Goal: Task Accomplishment & Management: Manage account settings

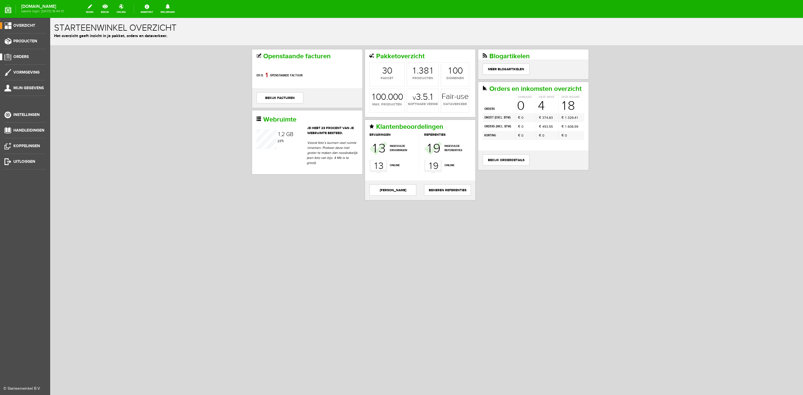
click at [20, 56] on span "Orders" at bounding box center [20, 56] width 15 height 5
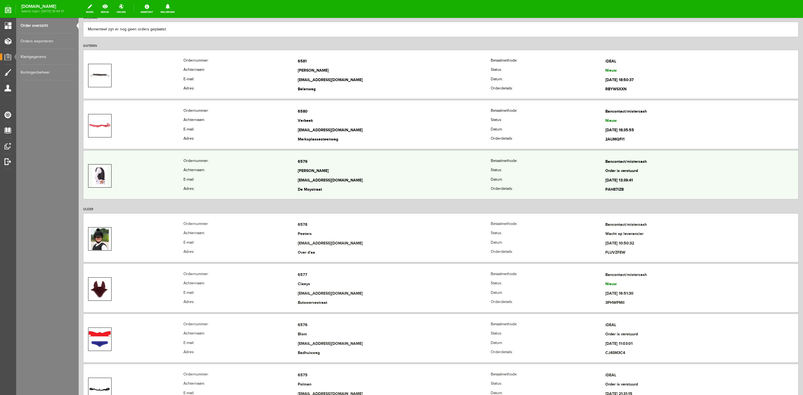
scroll to position [84, 0]
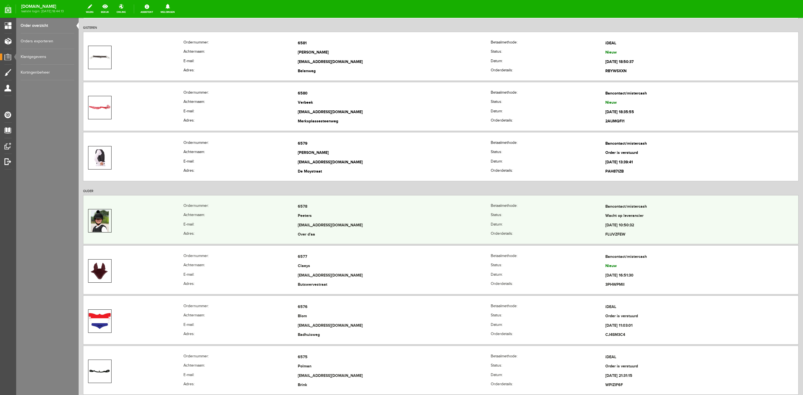
click at [154, 229] on td at bounding box center [133, 220] width 100 height 37
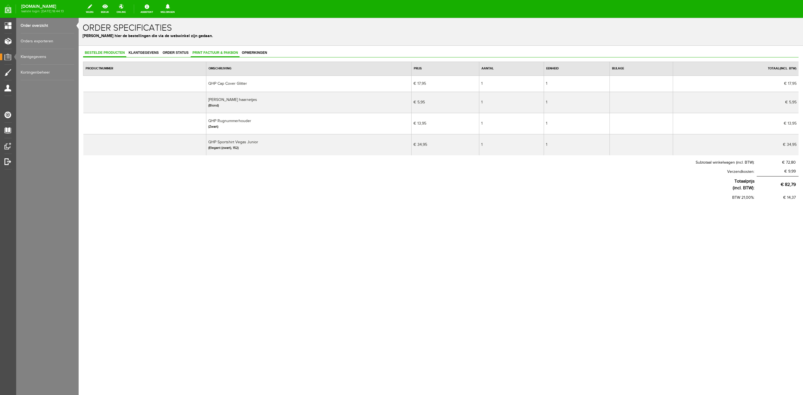
click at [223, 54] on span "Print factuur & pakbon" at bounding box center [215, 53] width 49 height 4
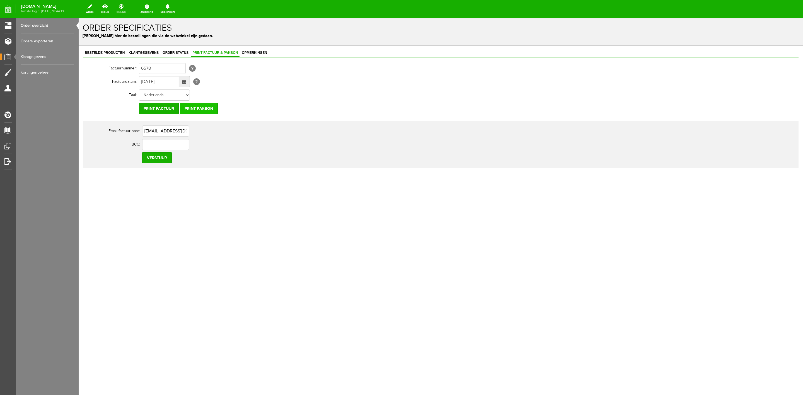
click at [201, 111] on input "Print pakbon" at bounding box center [199, 108] width 38 height 11
drag, startPoint x: 568, startPoint y: 44, endPoint x: 576, endPoint y: 38, distance: 10.1
click at [568, 44] on div "Order specificaties Beheer hier de bestellingen die via de webwinkel zijn gedaa…" at bounding box center [441, 32] width 724 height 28
click at [152, 52] on span "Klantgegevens" at bounding box center [143, 53] width 33 height 4
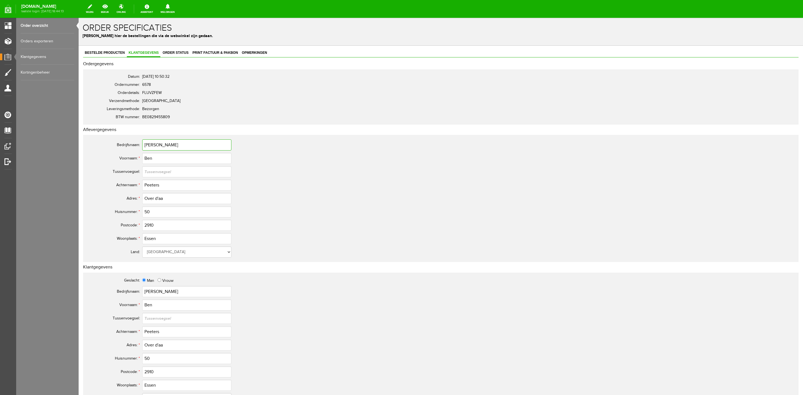
click at [163, 144] on input "[PERSON_NAME]" at bounding box center [186, 144] width 89 height 11
click at [207, 48] on div "Bestelde producten Klantgegevens Order status Print factuur & pakbon Opmerkinge…" at bounding box center [441, 301] width 724 height 511
click at [206, 55] on link "Print factuur & pakbon" at bounding box center [215, 53] width 49 height 8
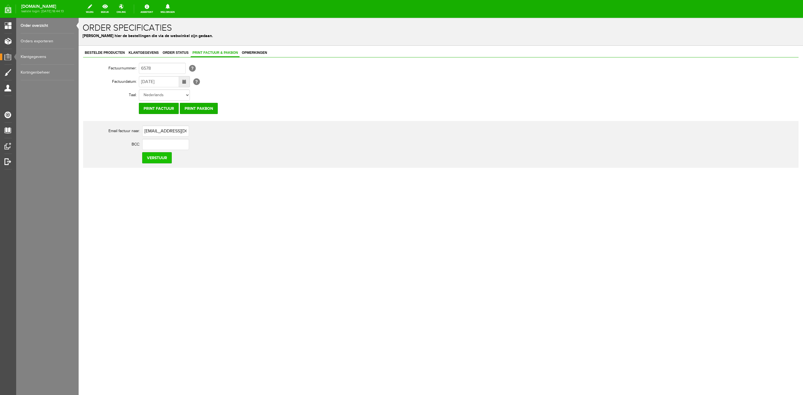
click at [165, 158] on input "Verstuur" at bounding box center [157, 157] width 30 height 11
click at [156, 55] on link "Klantgegevens" at bounding box center [143, 53] width 33 height 8
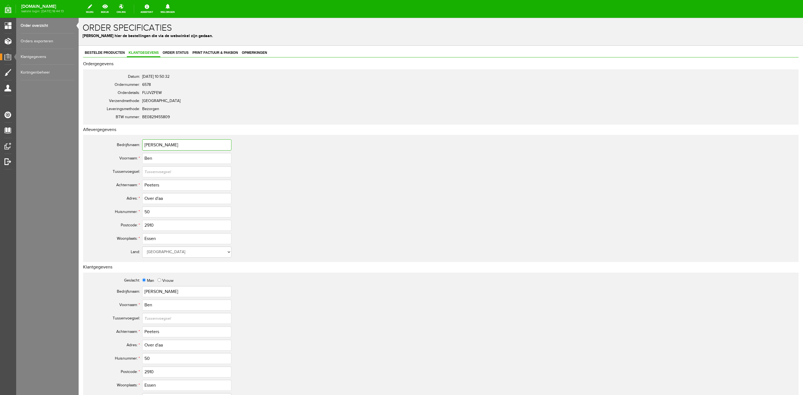
click at [165, 142] on input "[PERSON_NAME]" at bounding box center [186, 144] width 89 height 11
click at [150, 160] on input "Ben" at bounding box center [186, 158] width 89 height 11
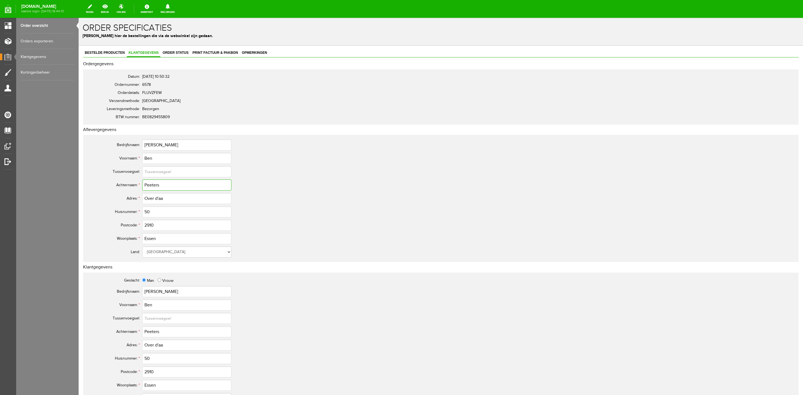
click at [153, 189] on input "Peeters" at bounding box center [186, 184] width 89 height 11
click at [118, 52] on span "Bestelde producten" at bounding box center [104, 53] width 43 height 4
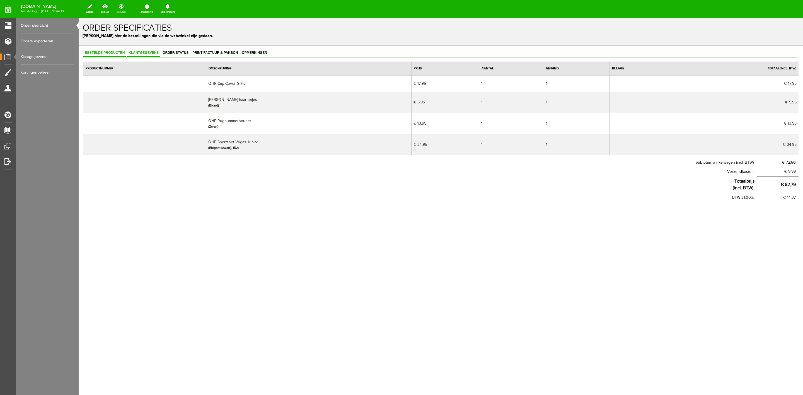
click at [137, 51] on span "Klantgegevens" at bounding box center [143, 53] width 33 height 4
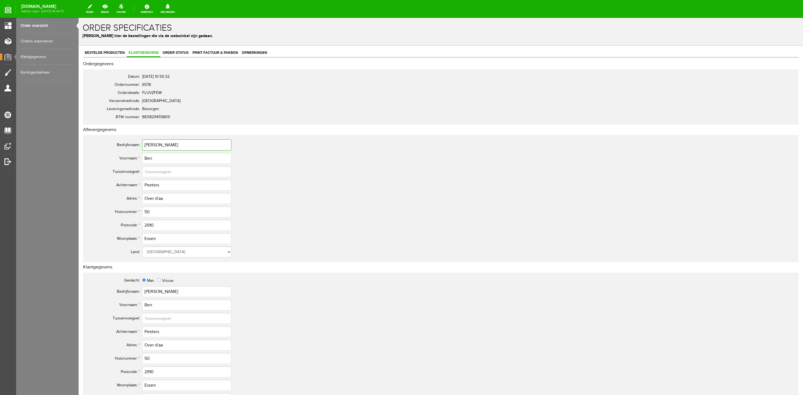
click at [155, 144] on input "[PERSON_NAME]" at bounding box center [186, 144] width 89 height 11
click at [154, 163] on input "Ben" at bounding box center [186, 158] width 89 height 11
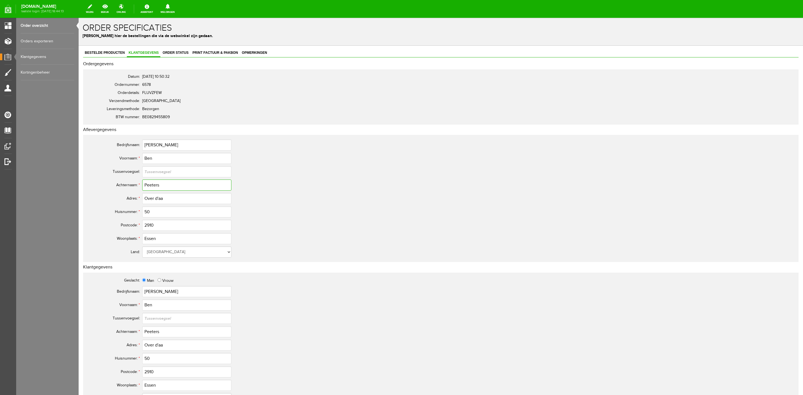
click at [147, 183] on input "Peeters" at bounding box center [186, 184] width 89 height 11
click at [166, 200] on input "Over d'aa" at bounding box center [186, 198] width 89 height 11
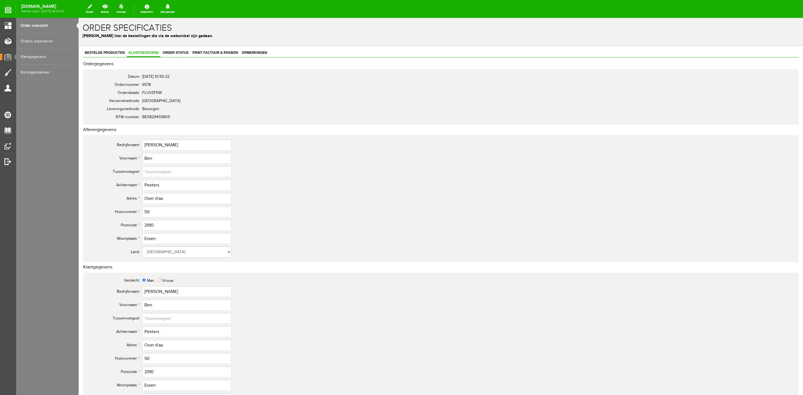
click at [187, 59] on div "Bestelde producten Klantgegevens Order status Print factuur & pakbon Opmerkinge…" at bounding box center [440, 282] width 715 height 466
click at [181, 54] on span "Order status" at bounding box center [175, 53] width 29 height 4
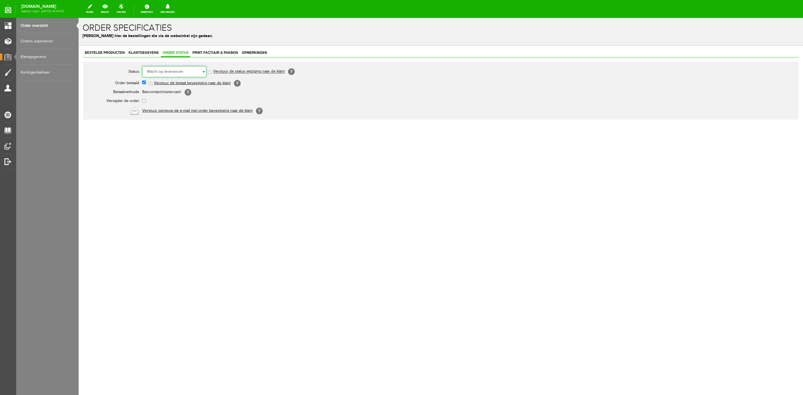
click at [180, 67] on select "Order niet afgerond Nieuw Order in behandeling Wacht op leverancier Wacht op be…" at bounding box center [174, 71] width 64 height 11
select select "5"
click at [142, 66] on select "Order niet afgerond Nieuw Order in behandeling Wacht op leverancier Wacht op be…" at bounding box center [174, 71] width 64 height 11
click at [113, 54] on span "Bestelde producten" at bounding box center [104, 53] width 43 height 4
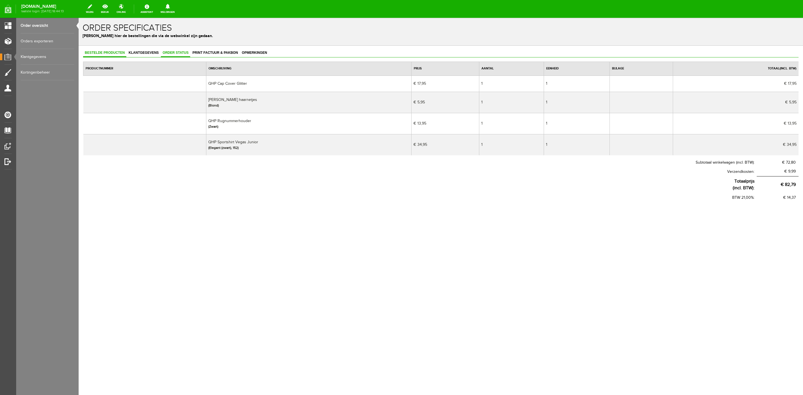
click at [186, 53] on span "Order status" at bounding box center [175, 53] width 29 height 4
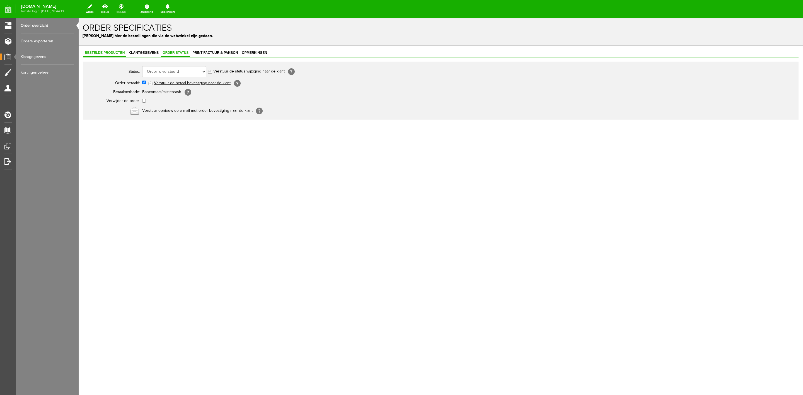
click at [118, 53] on span "Bestelde producten" at bounding box center [104, 53] width 43 height 4
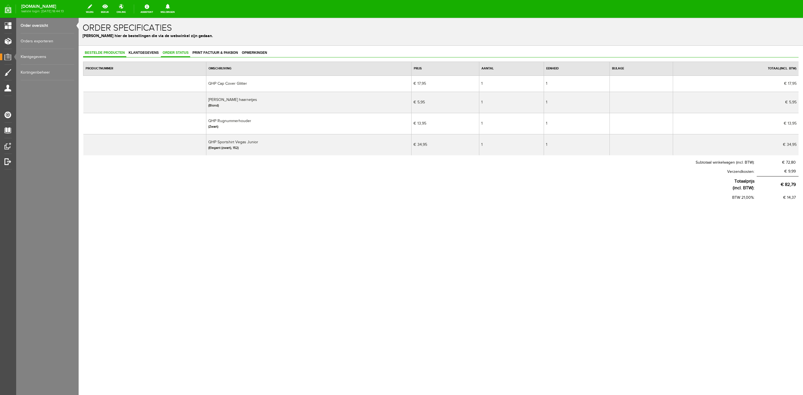
click at [162, 50] on link "Order status" at bounding box center [175, 53] width 29 height 8
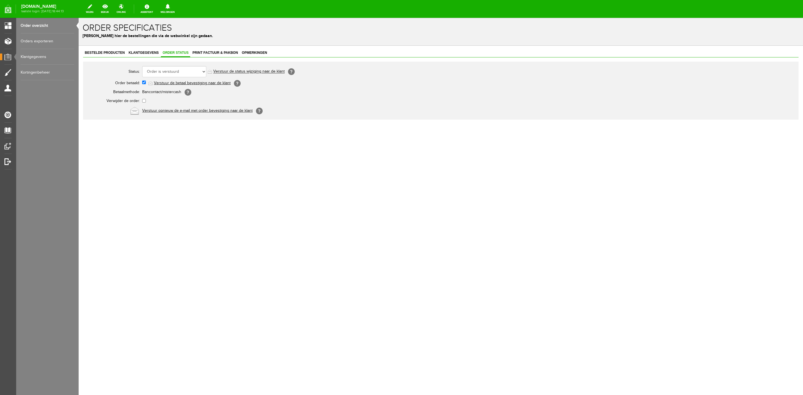
click at [50, 26] on link "Order overzicht" at bounding box center [48, 26] width 54 height 16
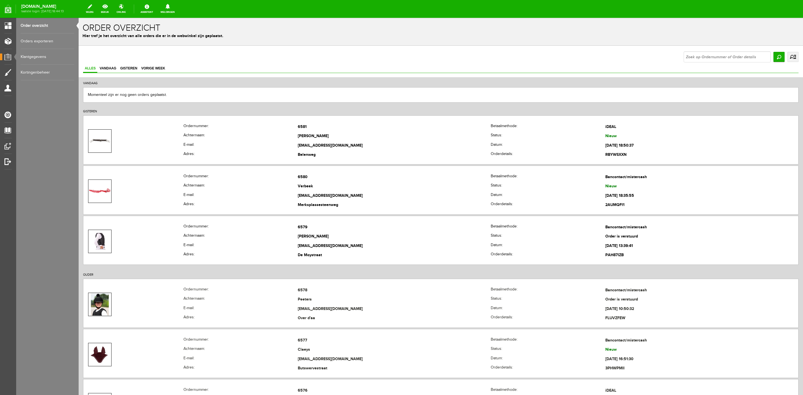
click at [787, 55] on link "uitgebreid zoeken" at bounding box center [792, 57] width 11 height 10
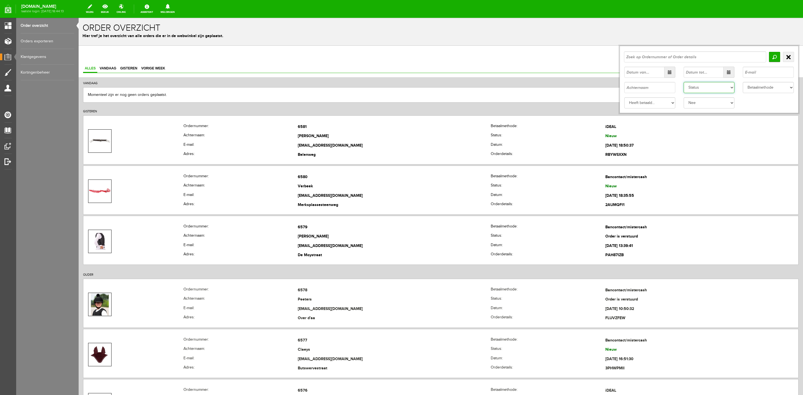
click at [716, 87] on select "Status Order niet afgerond Nieuw Order in behandeling Wacht op leverancier Wach…" at bounding box center [708, 87] width 51 height 11
click at [683, 82] on select "Status Order niet afgerond Nieuw Order in behandeling Wacht op leverancier Wach…" at bounding box center [708, 87] width 51 height 11
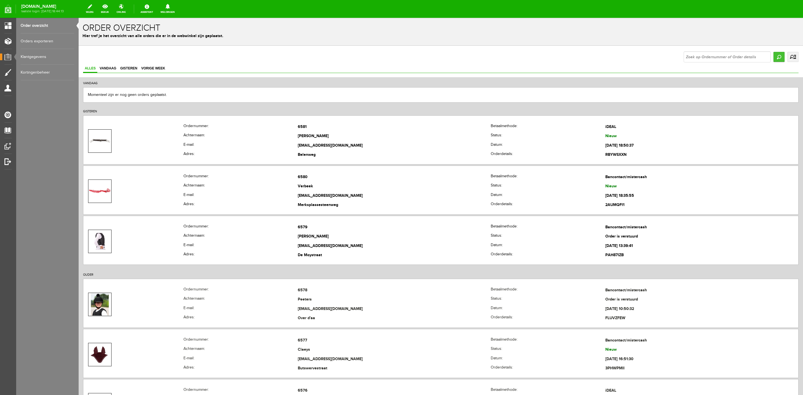
click at [773, 61] on input "Zoeken" at bounding box center [778, 57] width 11 height 10
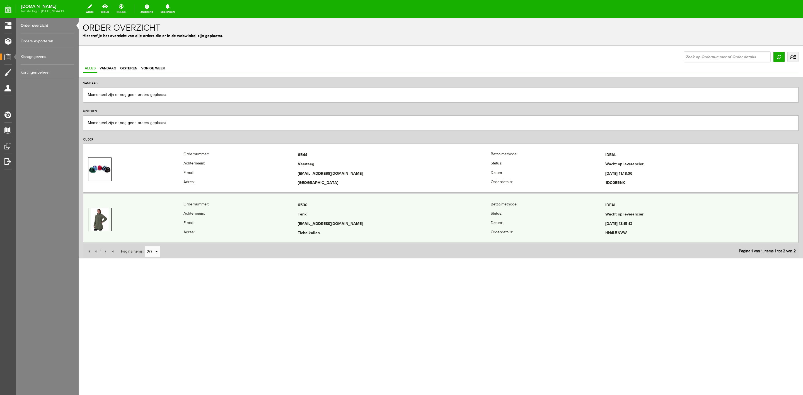
click at [331, 212] on td "Tenk" at bounding box center [394, 214] width 193 height 9
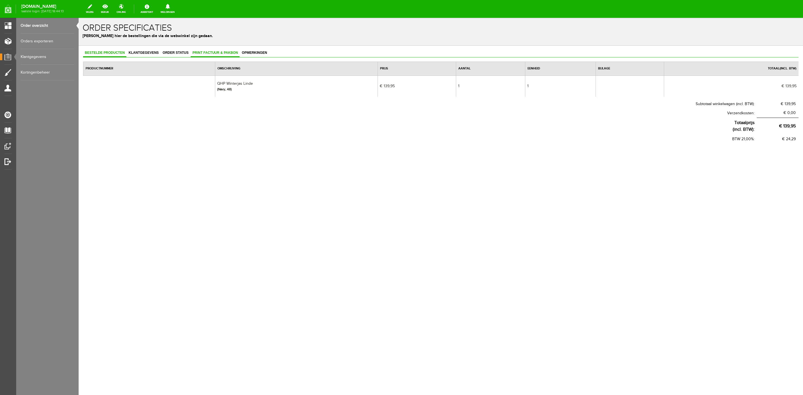
click at [207, 55] on link "Print factuur & pakbon" at bounding box center [215, 53] width 49 height 8
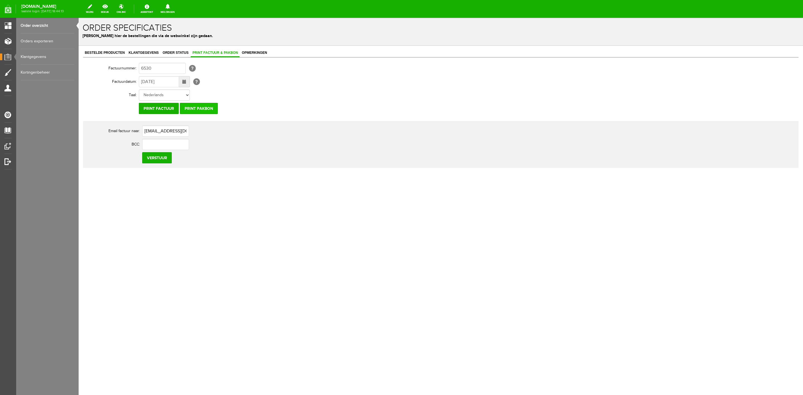
click at [212, 110] on input "Print pakbon" at bounding box center [199, 108] width 38 height 11
click at [144, 59] on div "Bestelde producten Klantgegevens Order status Print factuur & pakbon Opmerkinge…" at bounding box center [440, 108] width 715 height 119
click at [144, 53] on span "Klantgegevens" at bounding box center [143, 53] width 33 height 4
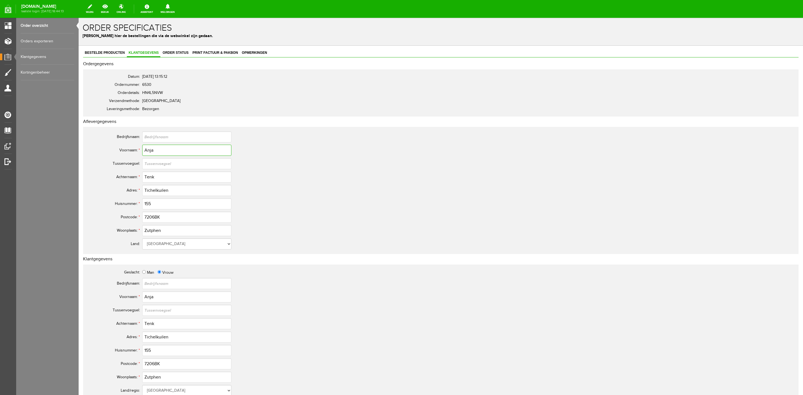
click at [143, 152] on input "Anja" at bounding box center [186, 150] width 89 height 11
click at [150, 178] on input "Tenk" at bounding box center [186, 176] width 89 height 11
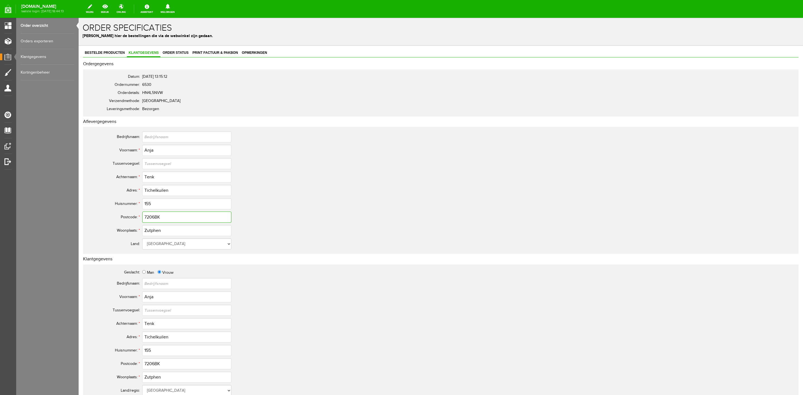
click at [154, 214] on input "7206BK" at bounding box center [186, 217] width 89 height 11
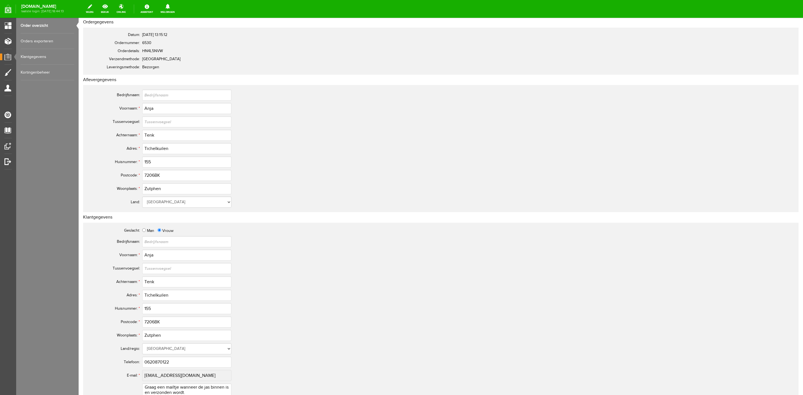
scroll to position [153, 0]
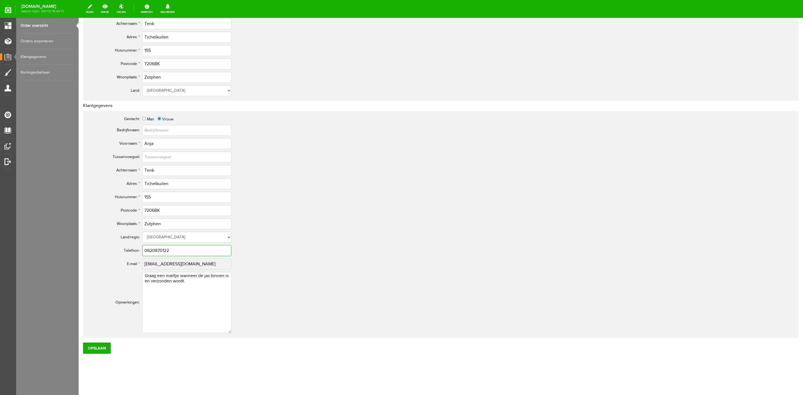
click at [156, 252] on input "0620870122" at bounding box center [186, 250] width 89 height 11
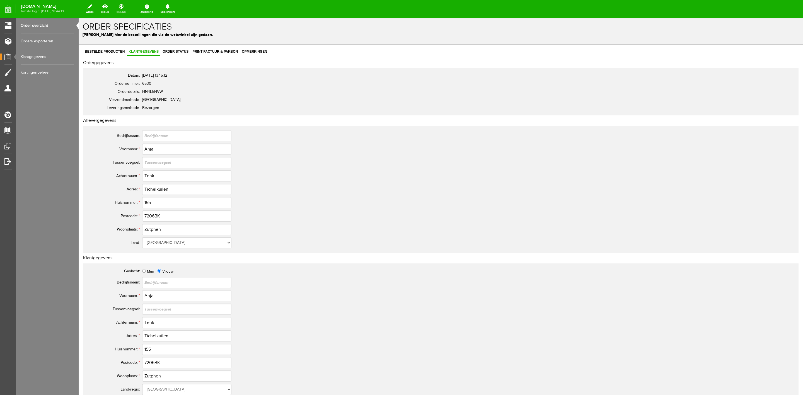
scroll to position [0, 0]
click at [184, 52] on span "Order status" at bounding box center [175, 53] width 29 height 4
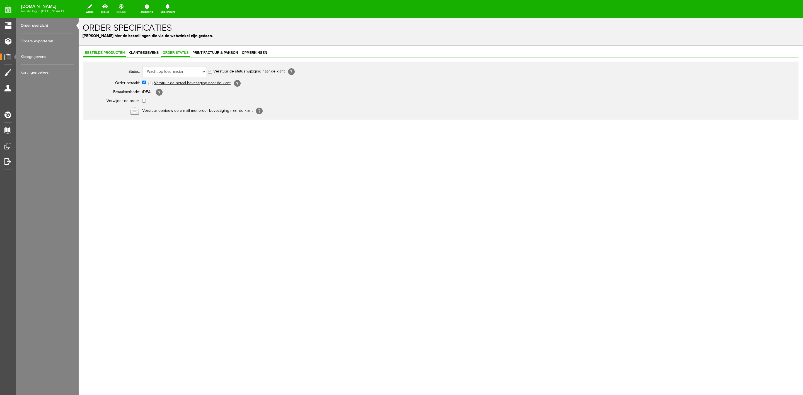
click at [108, 51] on span "Bestelde producten" at bounding box center [104, 53] width 43 height 4
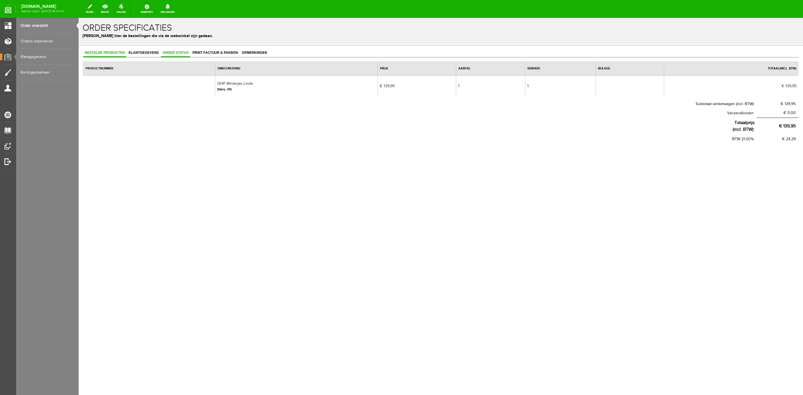
click at [178, 54] on span "Order status" at bounding box center [175, 53] width 29 height 4
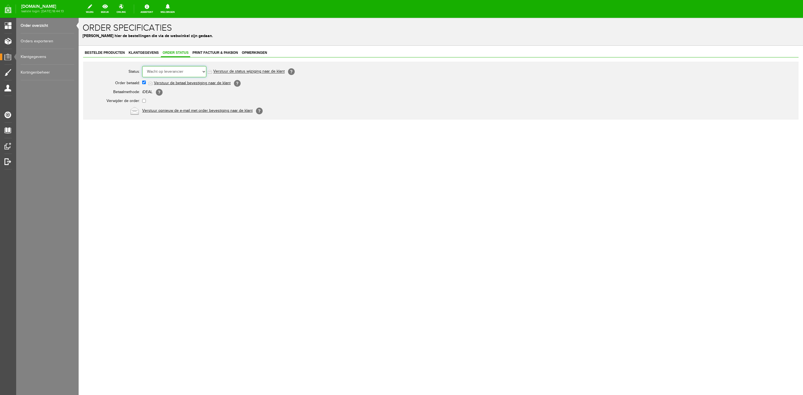
click at [180, 71] on select "Order niet afgerond Nieuw Order in behandeling Wacht op leverancier Wacht op be…" at bounding box center [174, 71] width 64 height 11
select select "5"
click at [142, 66] on select "Order niet afgerond Nieuw Order in behandeling Wacht op leverancier Wacht op be…" at bounding box center [174, 71] width 64 height 11
click at [232, 72] on link "Verstuur de status wijziging naar de klant" at bounding box center [248, 71] width 71 height 4
click at [56, 26] on link "Order overzicht" at bounding box center [48, 26] width 54 height 16
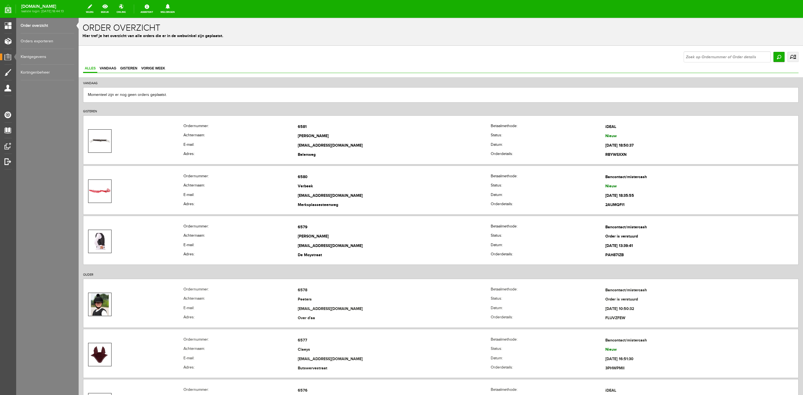
click at [787, 60] on link "uitgebreid zoeken" at bounding box center [792, 57] width 11 height 10
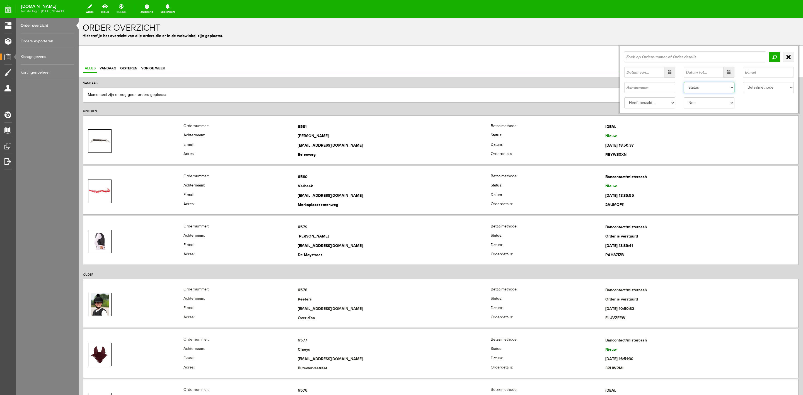
click at [698, 91] on select "Status Order niet afgerond Nieuw Order in behandeling Wacht op leverancier Wach…" at bounding box center [708, 87] width 51 height 11
click at [683, 82] on select "Status Order niet afgerond Nieuw Order in behandeling Wacht op leverancier Wach…" at bounding box center [708, 87] width 51 height 11
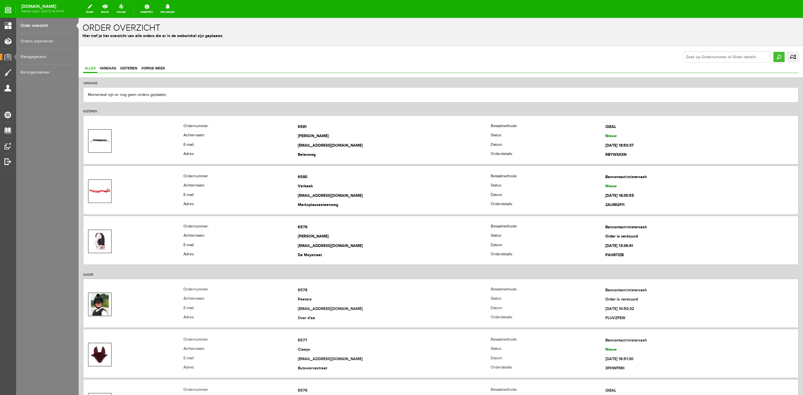
click at [775, 60] on input "Zoeken" at bounding box center [778, 57] width 11 height 10
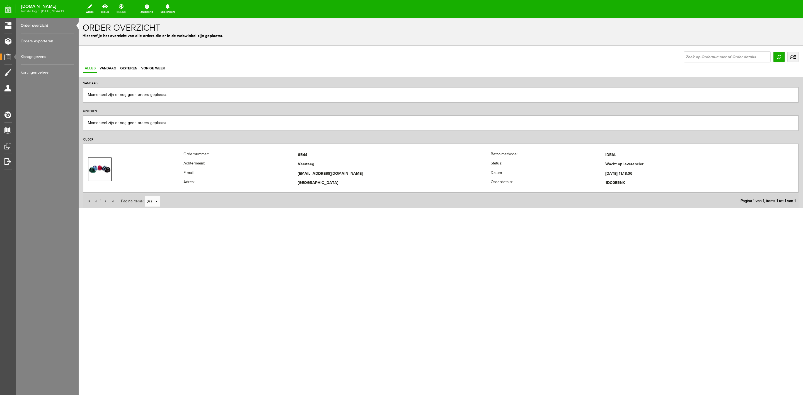
click at [792, 60] on link "uitgebreid zoeken" at bounding box center [792, 57] width 11 height 10
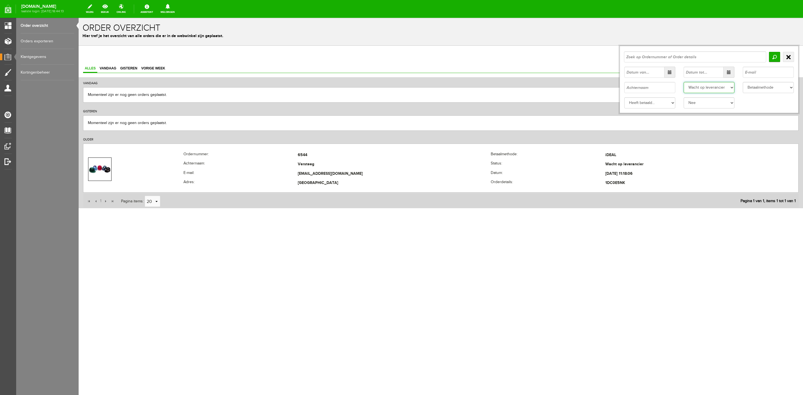
click at [723, 91] on select "Status Order niet afgerond Nieuw Order in behandeling Wacht op leverancier Wach…" at bounding box center [708, 87] width 51 height 11
click at [683, 82] on select "Status Order niet afgerond Nieuw Order in behandeling Wacht op leverancier Wach…" at bounding box center [708, 87] width 51 height 11
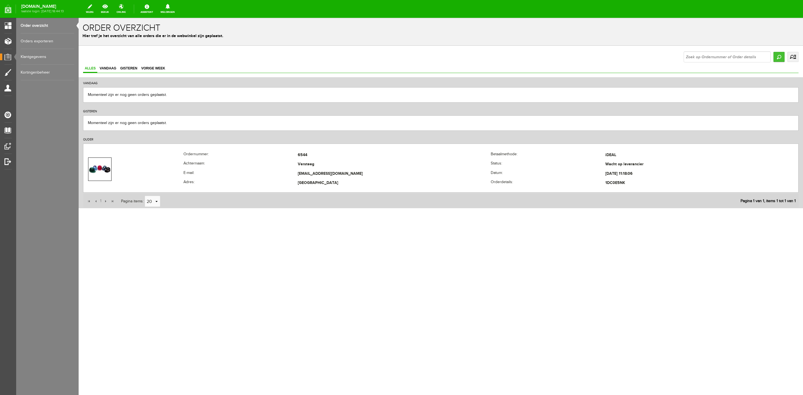
click at [780, 59] on input "Zoeken" at bounding box center [778, 57] width 11 height 10
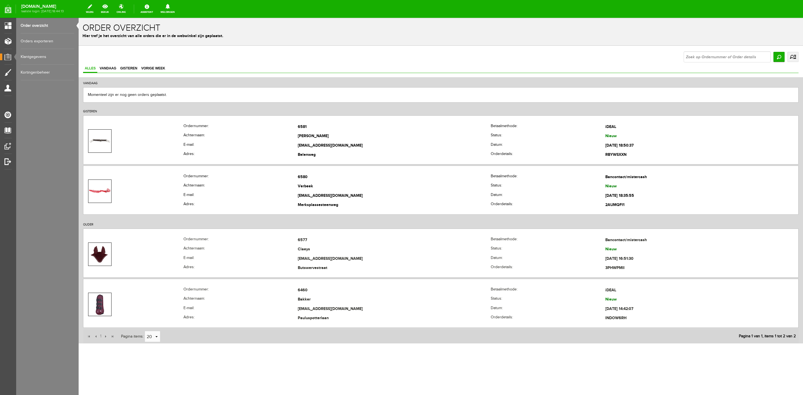
click at [796, 56] on link "uitgebreid zoeken" at bounding box center [792, 57] width 11 height 10
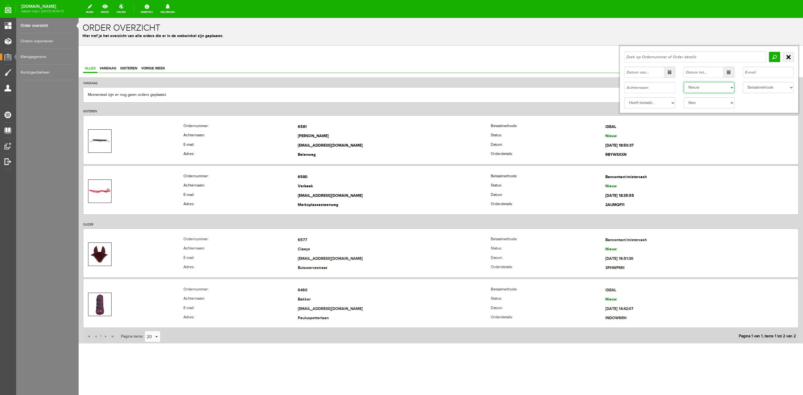
click at [719, 90] on select "Status Order niet afgerond Nieuw Order in behandeling Wacht op leverancier Wach…" at bounding box center [708, 87] width 51 height 11
click at [683, 82] on select "Status Order niet afgerond Nieuw Order in behandeling Wacht op leverancier Wach…" at bounding box center [708, 87] width 51 height 11
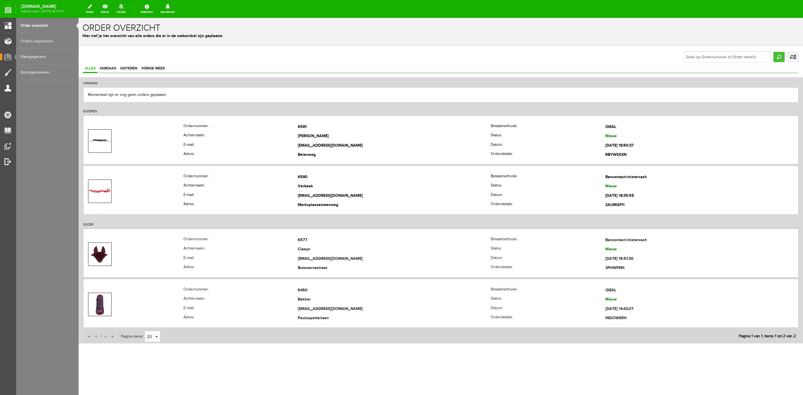
click at [775, 60] on input "Zoeken" at bounding box center [778, 57] width 11 height 10
